Goal: Find specific fact: Find contact information

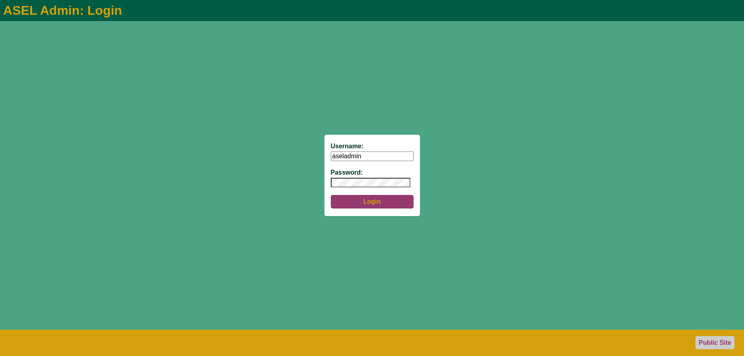
type input "aseladmin"
click at [382, 201] on button "Login" at bounding box center [372, 202] width 83 height 14
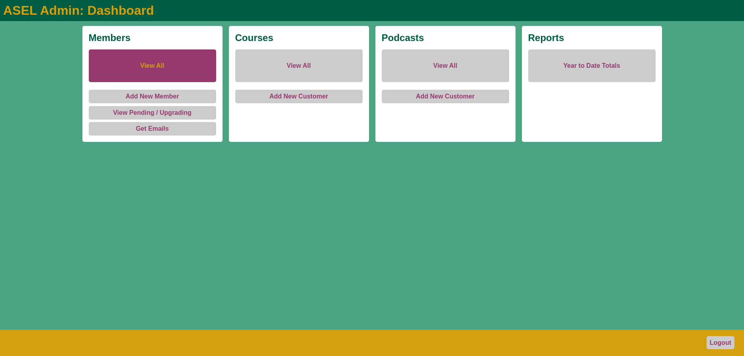
click at [164, 67] on link "View All" at bounding box center [152, 65] width 127 height 33
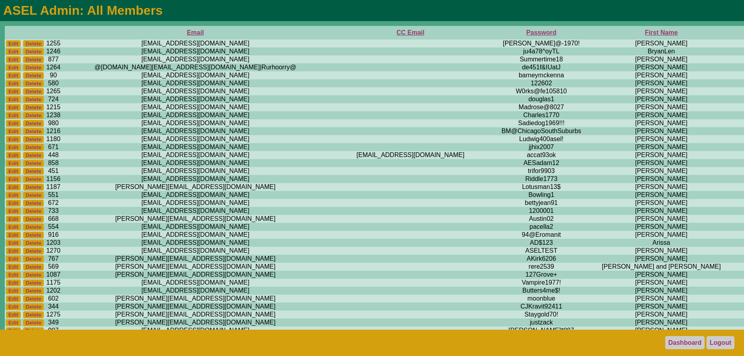
click at [591, 33] on th "First Name" at bounding box center [661, 33] width 141 height 14
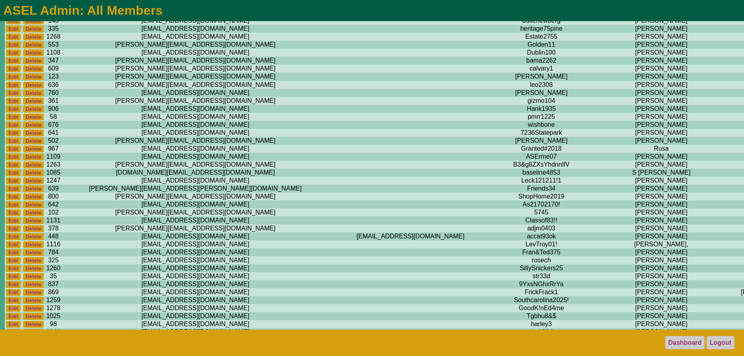
scroll to position [5849, 0]
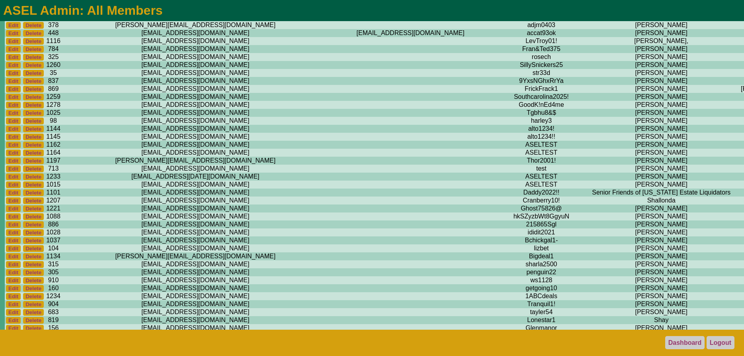
drag, startPoint x: 183, startPoint y: 65, endPoint x: 96, endPoint y: 66, distance: 86.8
copy td "[EMAIL_ADDRESS][DOMAIN_NAME]"
click at [282, 339] on footer "Dashboard Logout" at bounding box center [372, 342] width 744 height 26
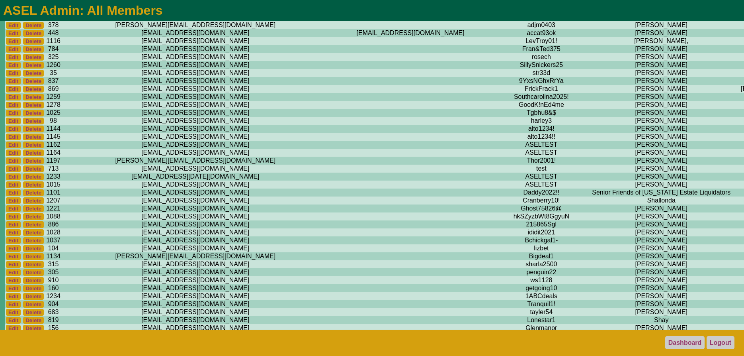
click at [430, 350] on footer "Dashboard Logout" at bounding box center [372, 342] width 744 height 26
click at [649, 351] on footer "Dashboard Logout" at bounding box center [372, 342] width 744 height 26
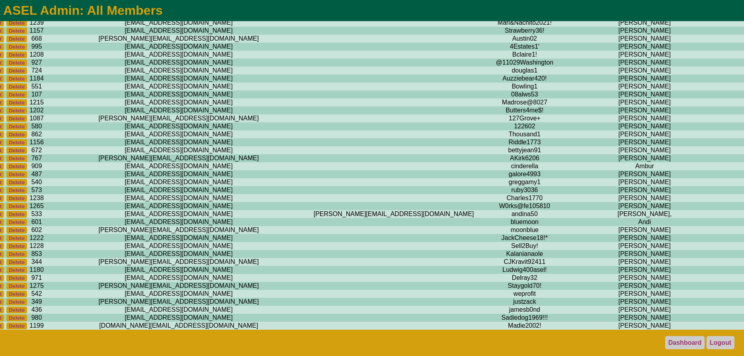
scroll to position [0, 17]
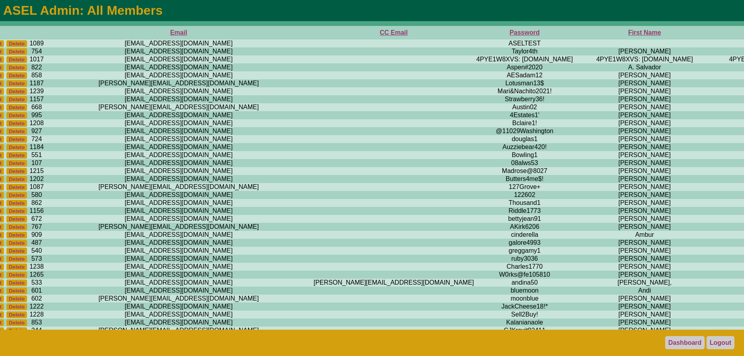
click at [475, 43] on td "ASELTEST" at bounding box center [524, 43] width 99 height 8
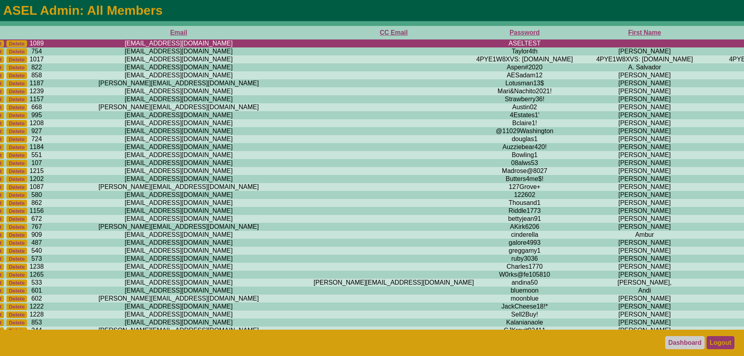
click at [723, 344] on link "Logout" at bounding box center [721, 342] width 28 height 13
